Goal: Information Seeking & Learning: Find specific page/section

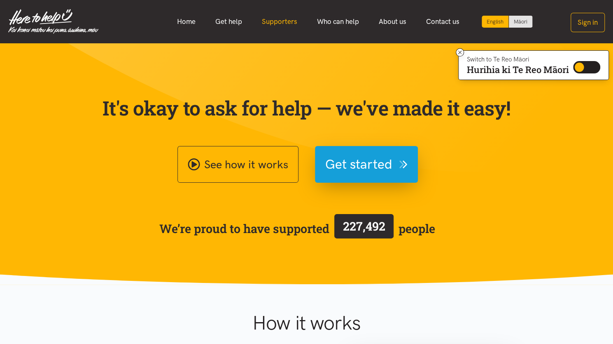
click at [289, 19] on link "Supporters" at bounding box center [279, 22] width 55 height 18
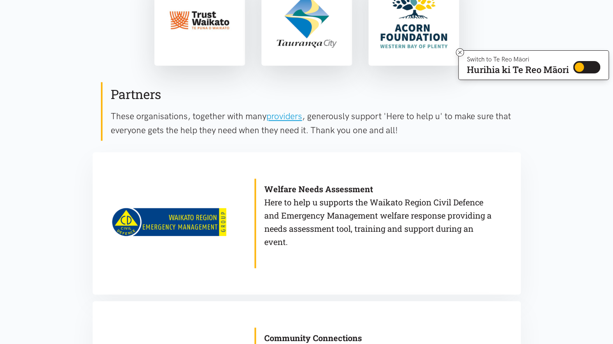
scroll to position [371, 0]
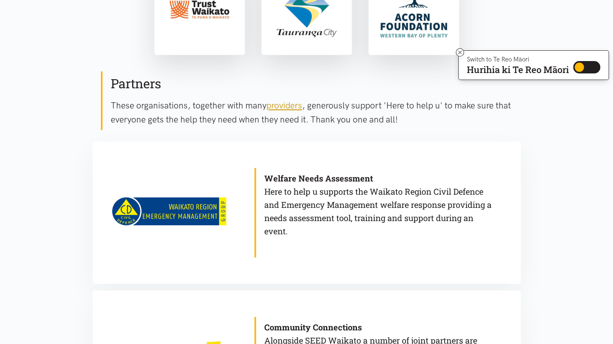
click at [288, 104] on link "providers" at bounding box center [285, 105] width 36 height 10
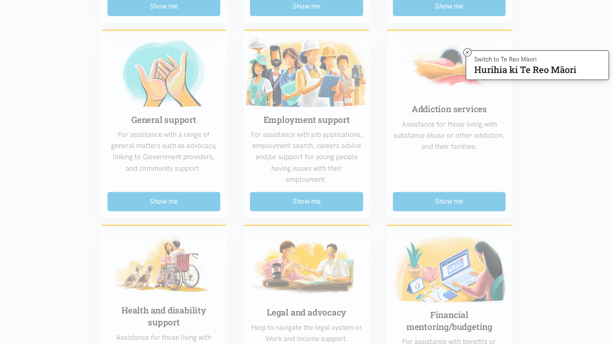
scroll to position [371, 0]
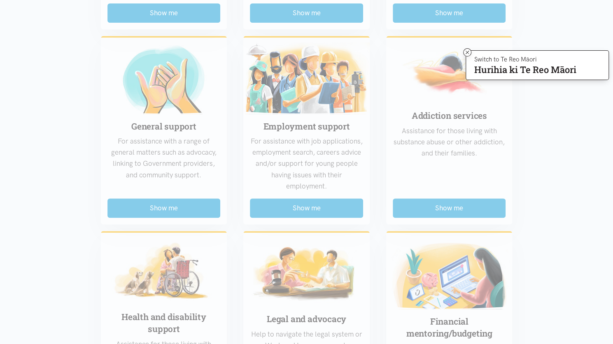
click at [309, 7] on div "Food support For emergency cases only – will include essential non-perishable f…" at bounding box center [307, 213] width 428 height 713
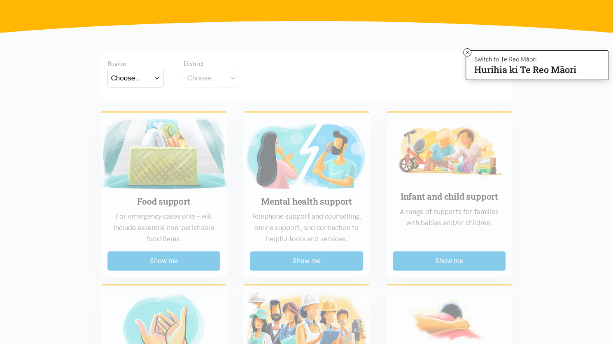
scroll to position [124, 0]
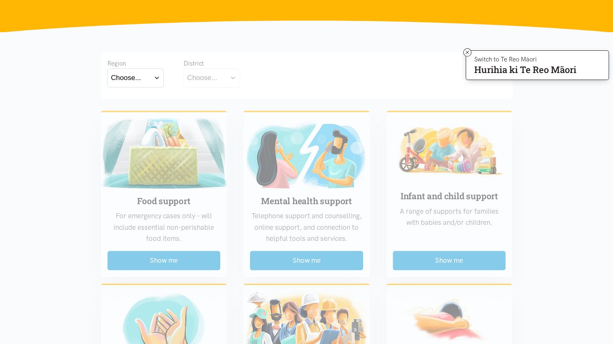
click at [154, 74] on button "Choose..." at bounding box center [136, 77] width 56 height 19
click at [138, 112] on label "Waikato" at bounding box center [135, 114] width 49 height 10
click at [0, 0] on input "Waikato" at bounding box center [0, 0] width 0 height 0
click at [259, 80] on button "Choose..." at bounding box center [225, 77] width 82 height 19
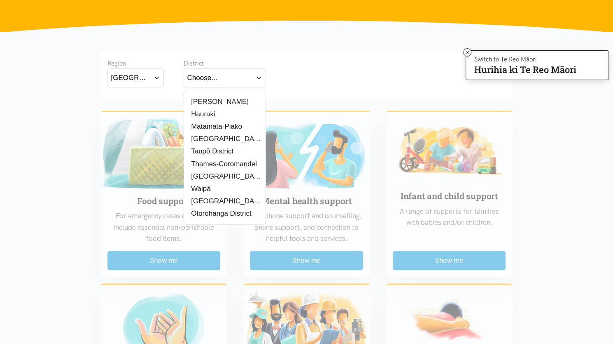
click at [227, 101] on div "[PERSON_NAME]" at bounding box center [224, 101] width 75 height 10
click at [205, 98] on label "[PERSON_NAME]" at bounding box center [217, 101] width 61 height 10
click at [0, 0] on input "[PERSON_NAME]" at bounding box center [0, 0] width 0 height 0
